Goal: Information Seeking & Learning: Learn about a topic

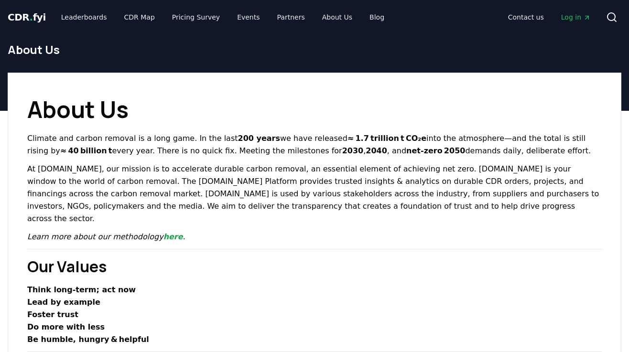
scroll to position [5, 0]
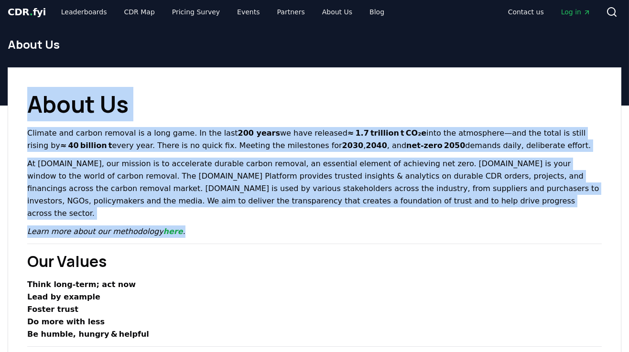
click at [314, 114] on h1 "About Us" at bounding box center [314, 104] width 574 height 34
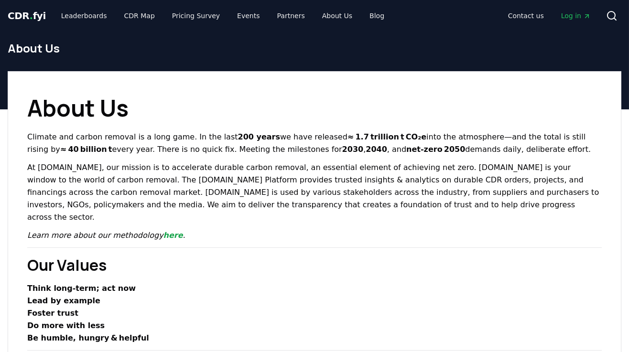
scroll to position [0, 0]
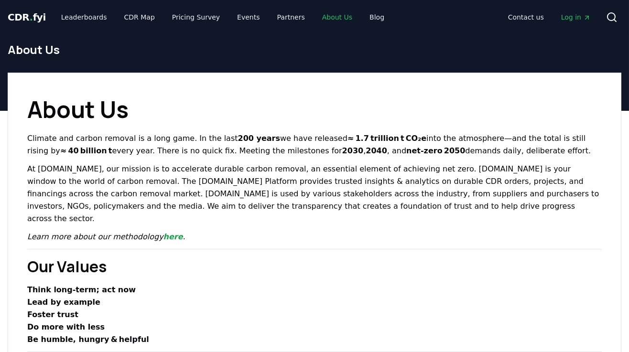
click at [317, 21] on link "About Us" at bounding box center [336, 17] width 45 height 17
click at [82, 15] on link "Leaderboards" at bounding box center [84, 17] width 61 height 17
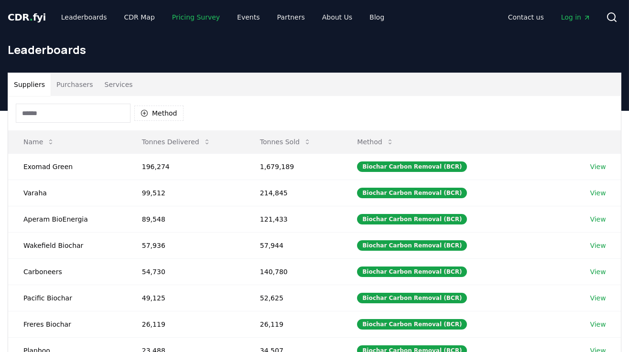
click at [191, 23] on link "Pricing Survey" at bounding box center [195, 17] width 63 height 17
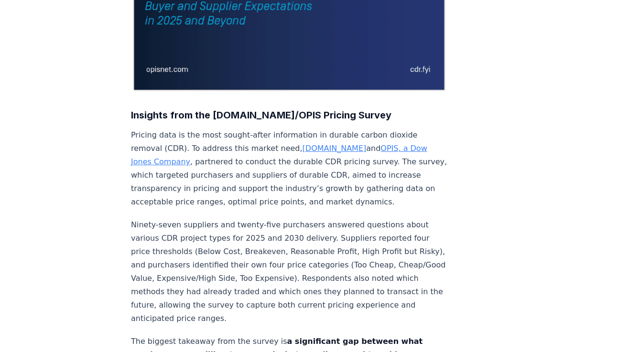
scroll to position [250, 0]
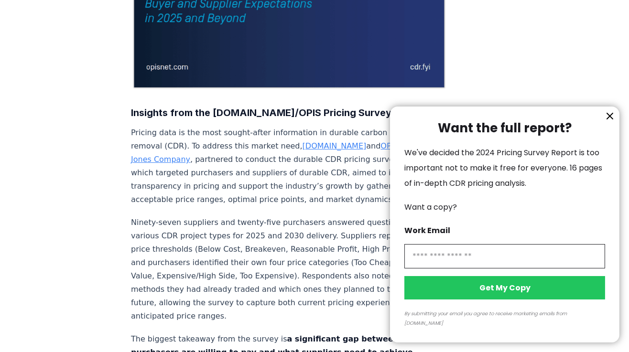
click at [605, 122] on icon "information" at bounding box center [609, 115] width 11 height 11
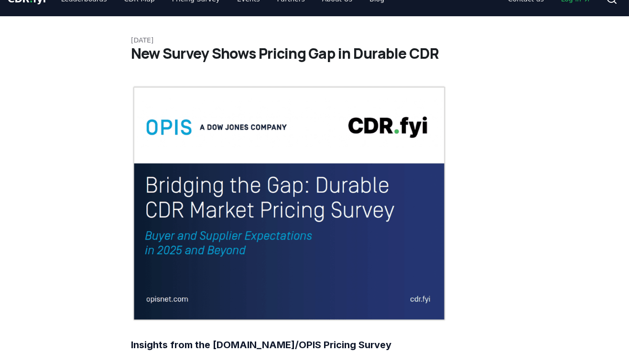
scroll to position [17, 0]
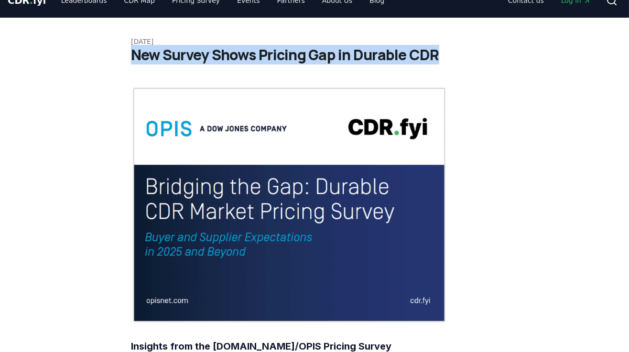
drag, startPoint x: 131, startPoint y: 56, endPoint x: 441, endPoint y: 46, distance: 310.3
copy h1 "New Survey Shows Pricing Gap in Durable CDR"
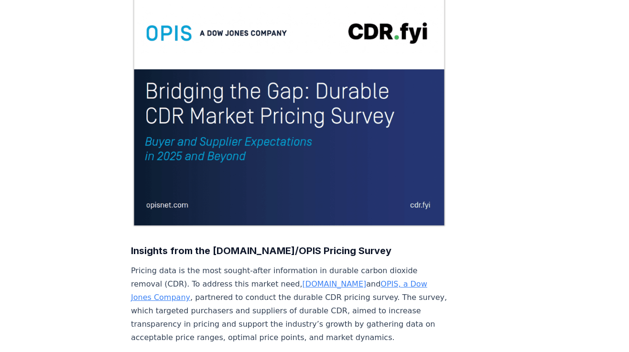
scroll to position [0, 0]
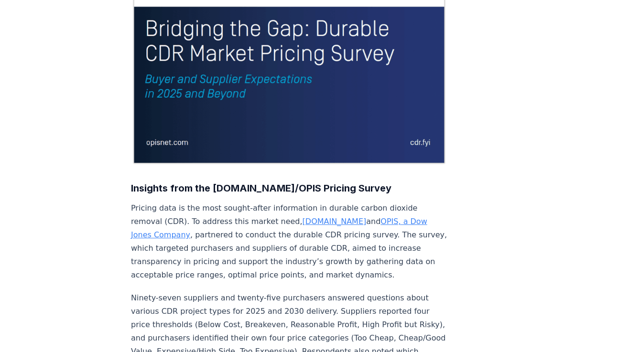
scroll to position [84, 0]
